Goal: Information Seeking & Learning: Learn about a topic

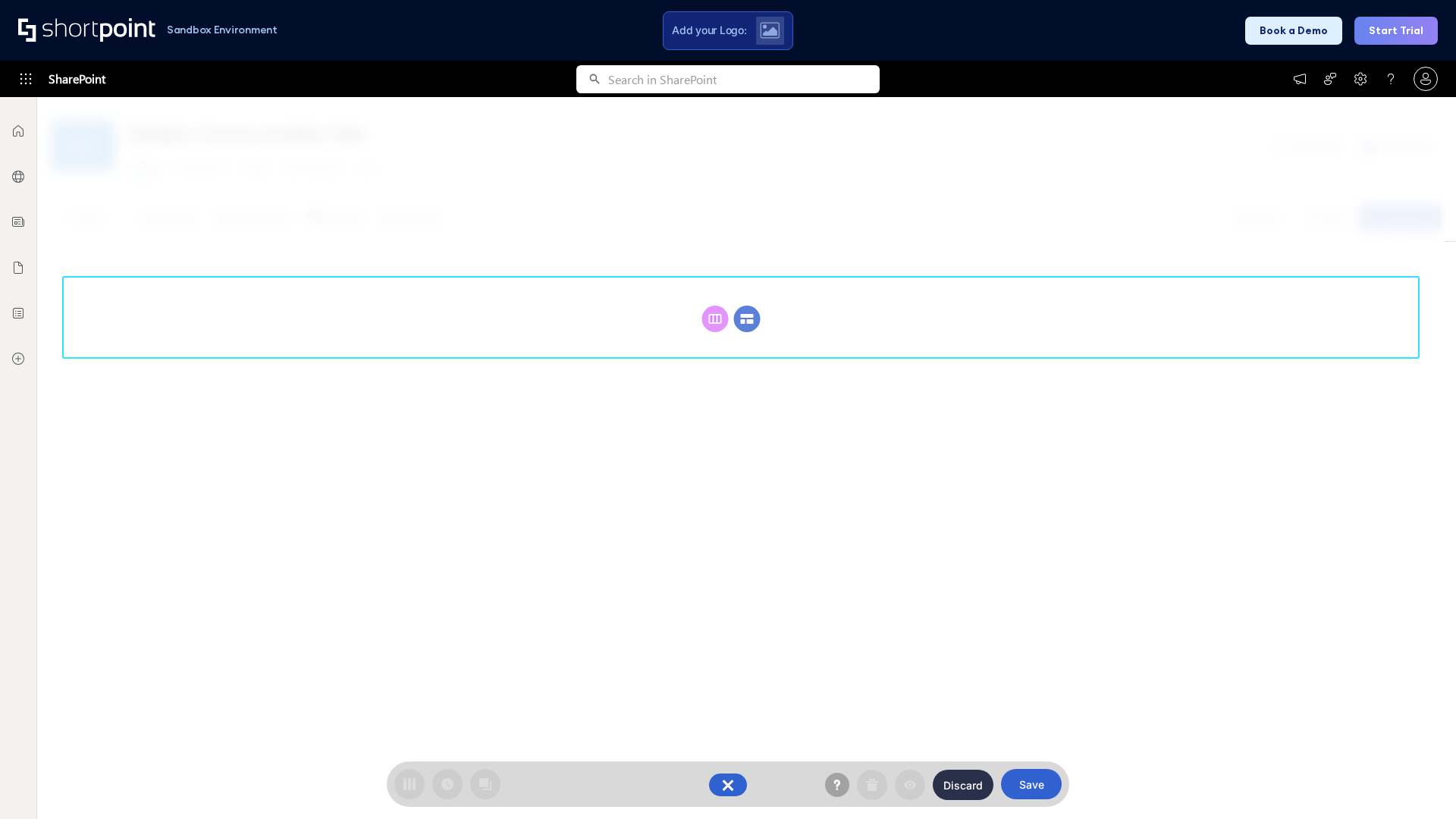
click at [747, 319] on circle at bounding box center [747, 319] width 27 height 27
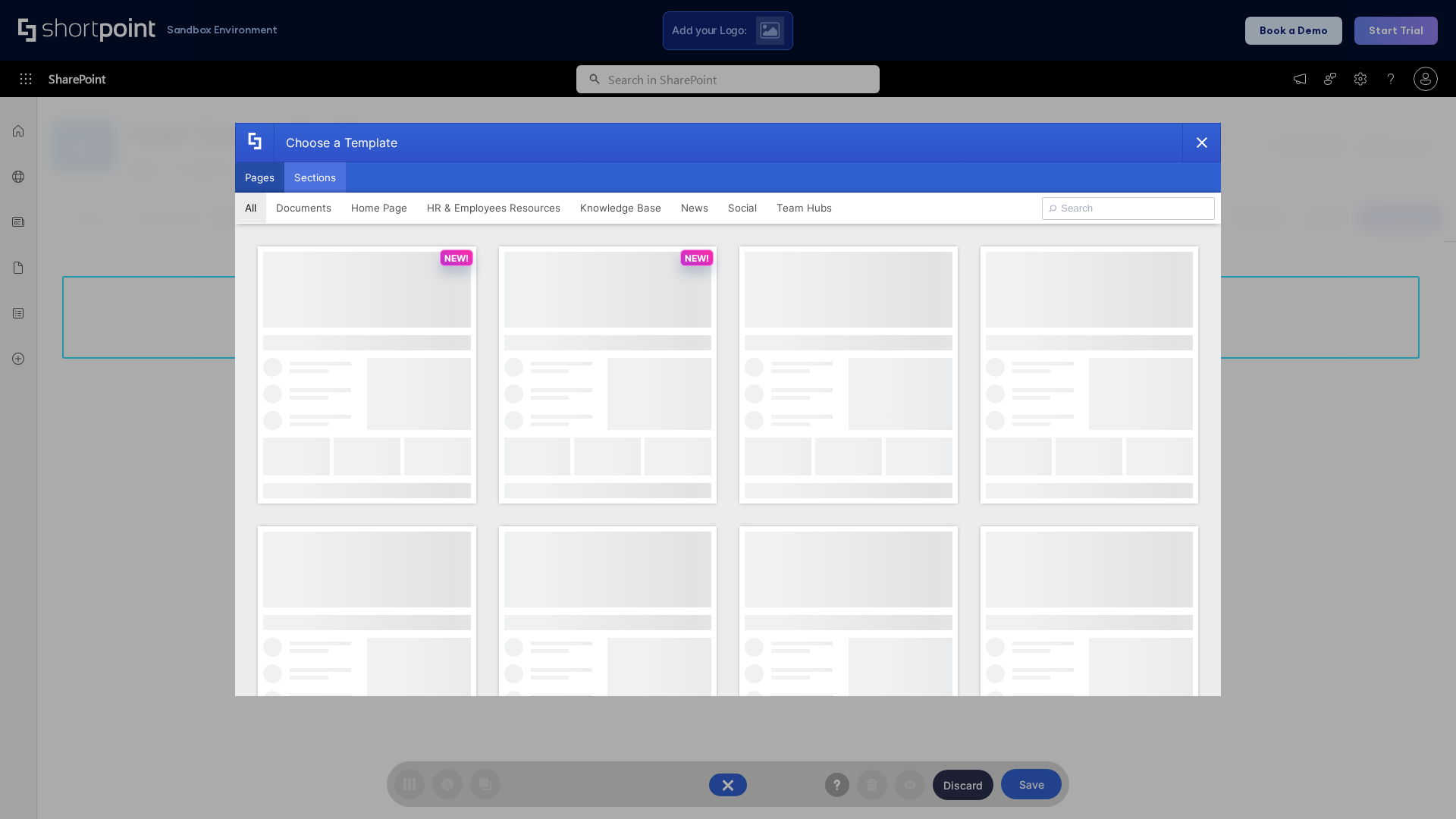
click at [314, 177] on button "Sections" at bounding box center [314, 177] width 61 height 30
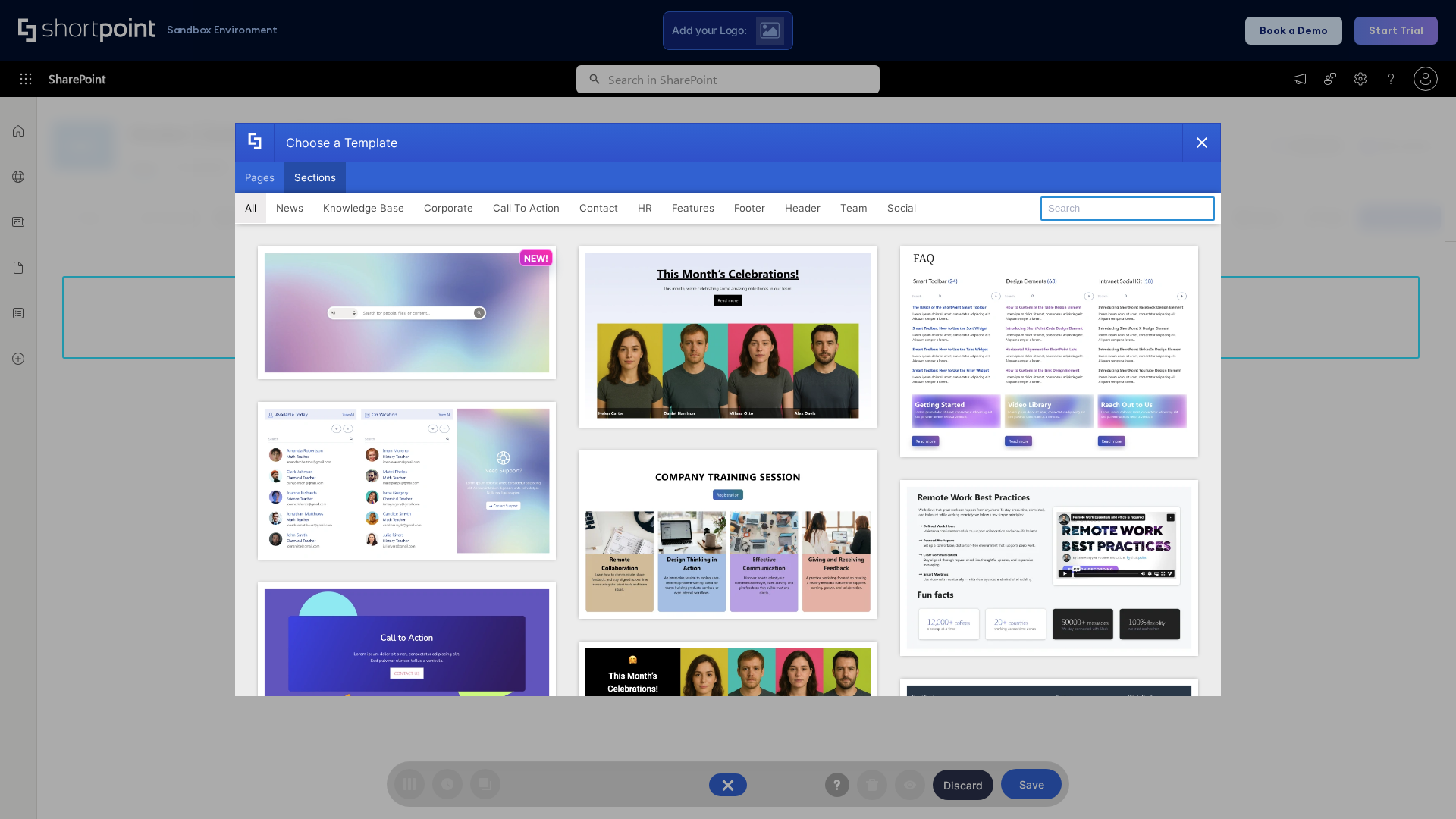
type input "Knowledge Base"
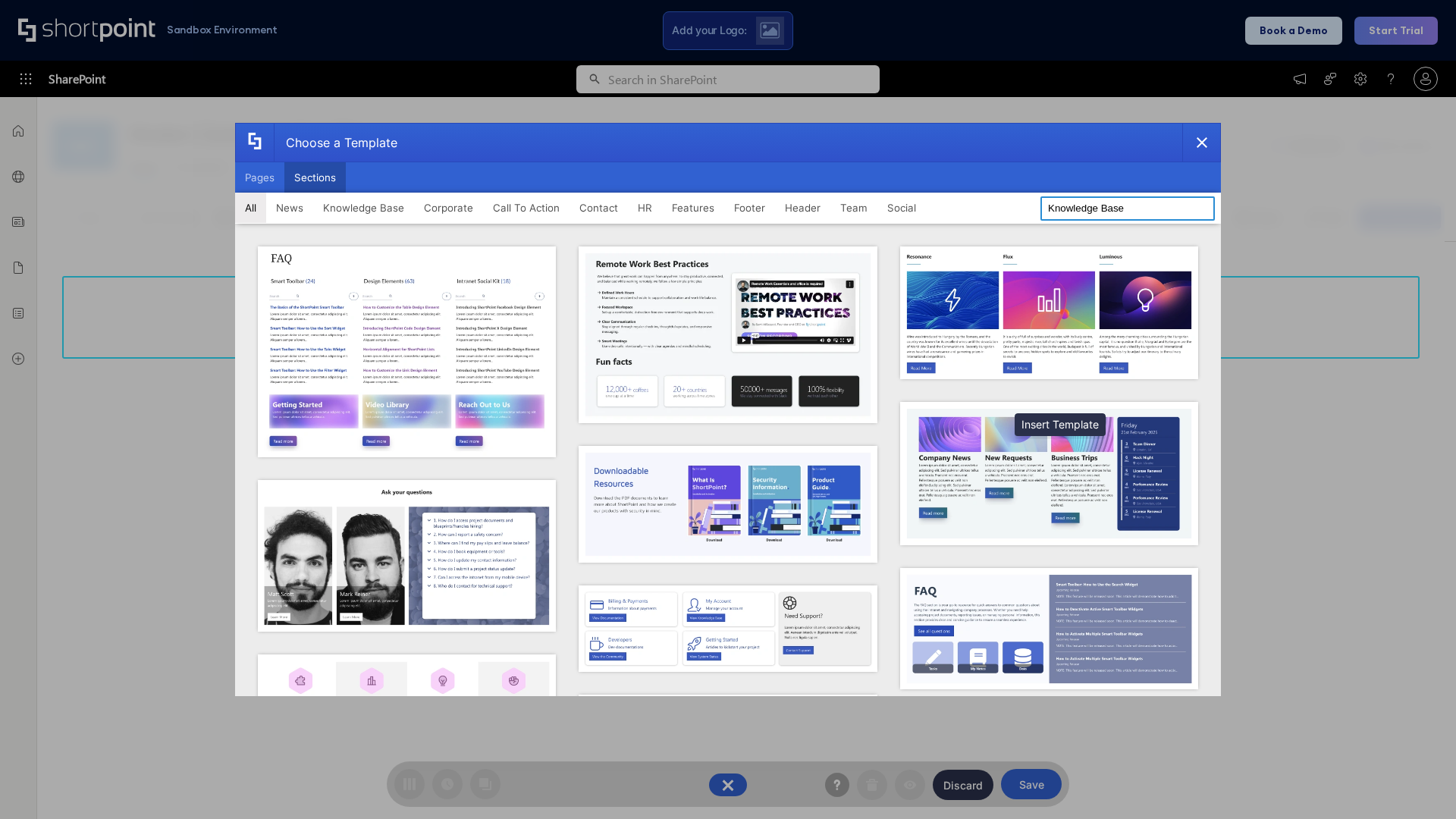
scroll to position [348, 0]
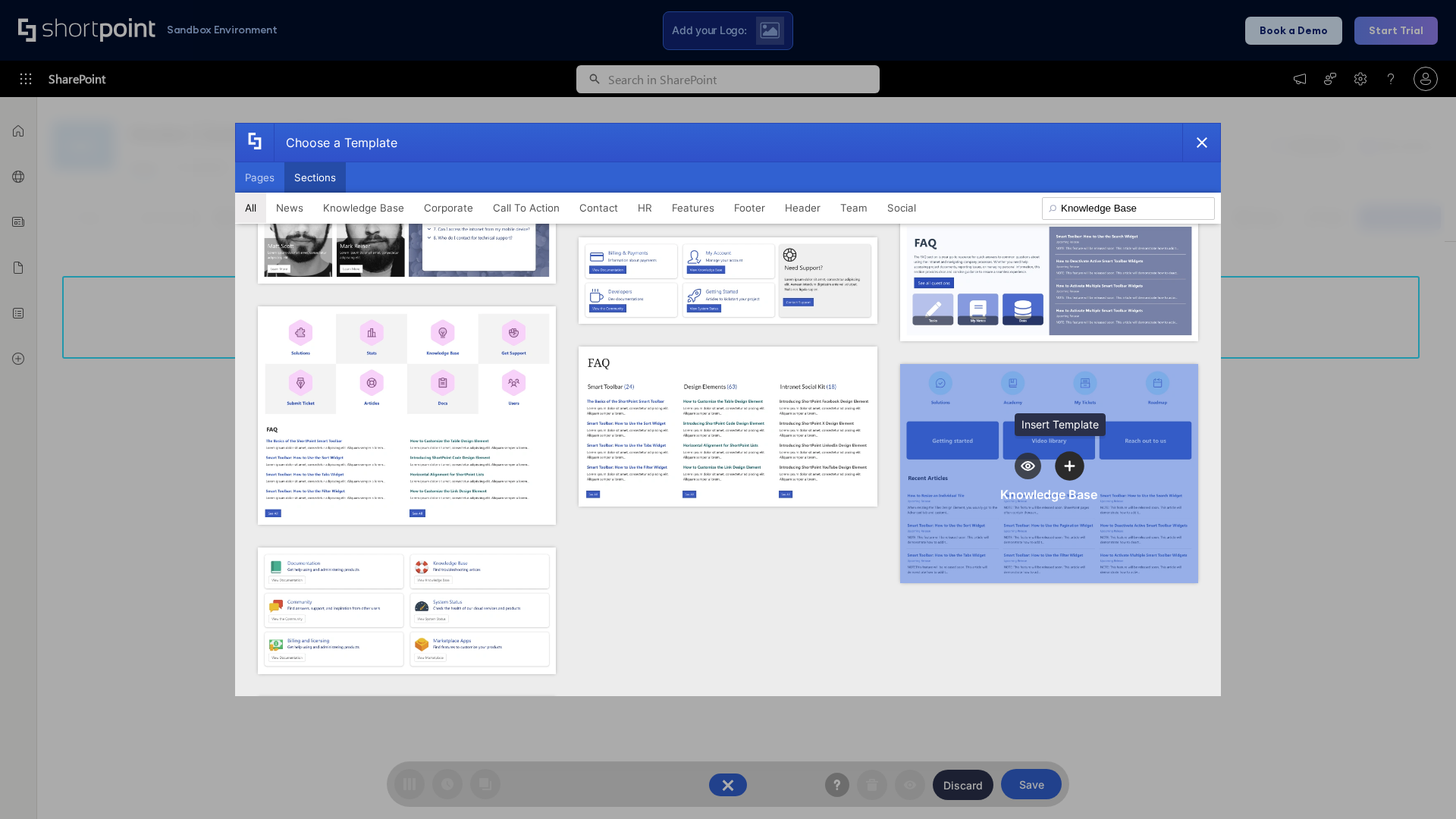
click at [1065, 460] on icon "template selector" at bounding box center [1070, 466] width 11 height 11
